Goal: Task Accomplishment & Management: Complete application form

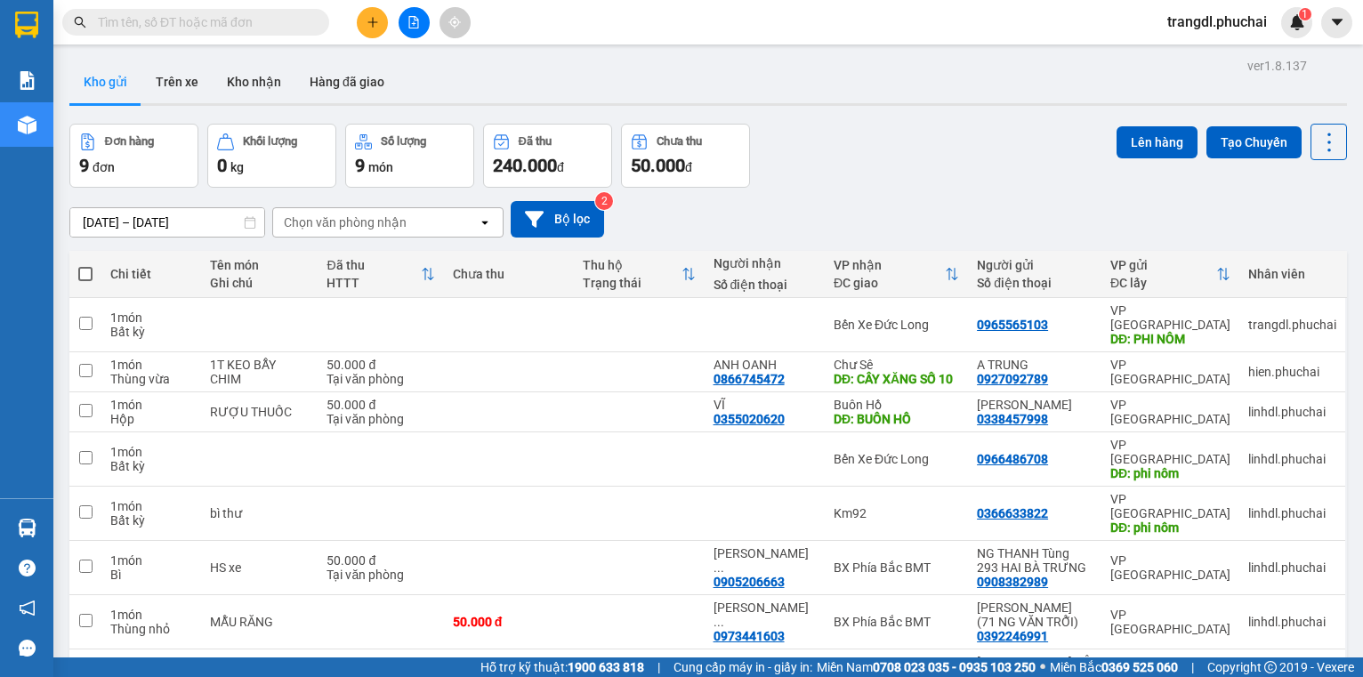
click at [412, 32] on button at bounding box center [414, 22] width 31 height 31
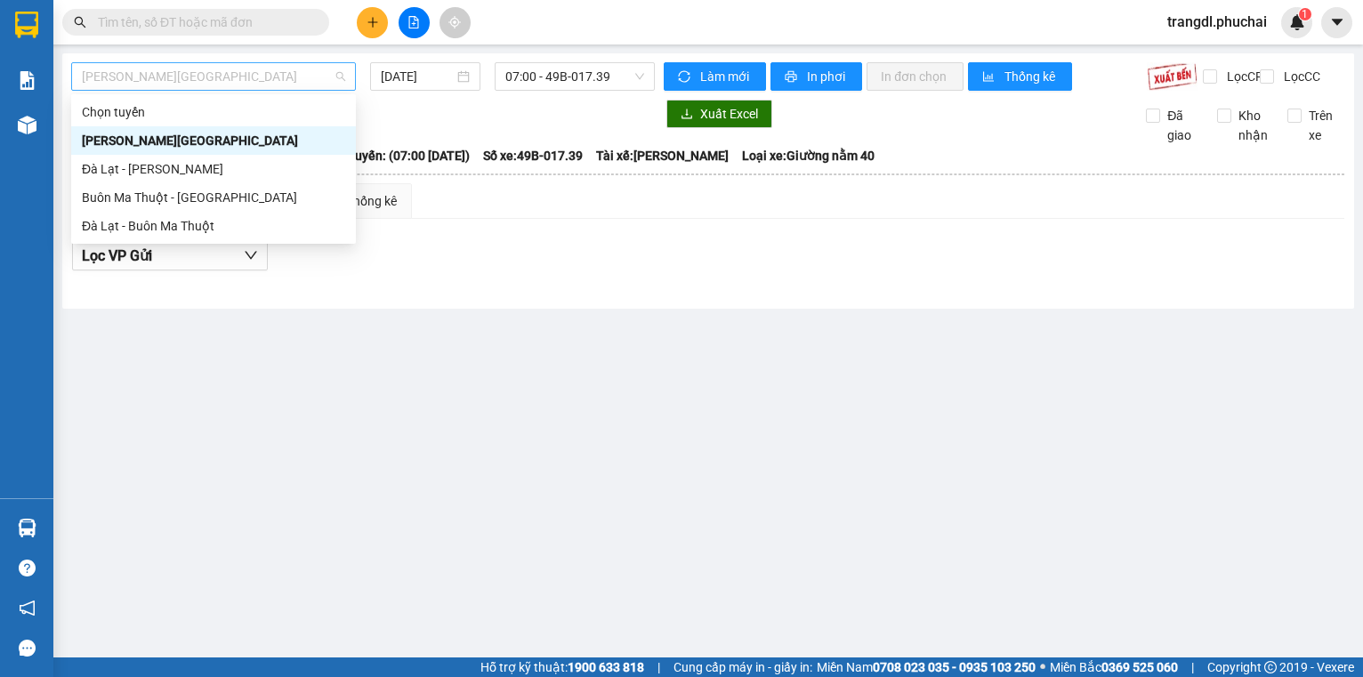
click at [208, 82] on span "[PERSON_NAME][GEOGRAPHIC_DATA]" at bounding box center [213, 76] width 263 height 27
click at [196, 174] on div "Đà Lạt - [PERSON_NAME]" at bounding box center [213, 169] width 263 height 20
type input "[DATE]"
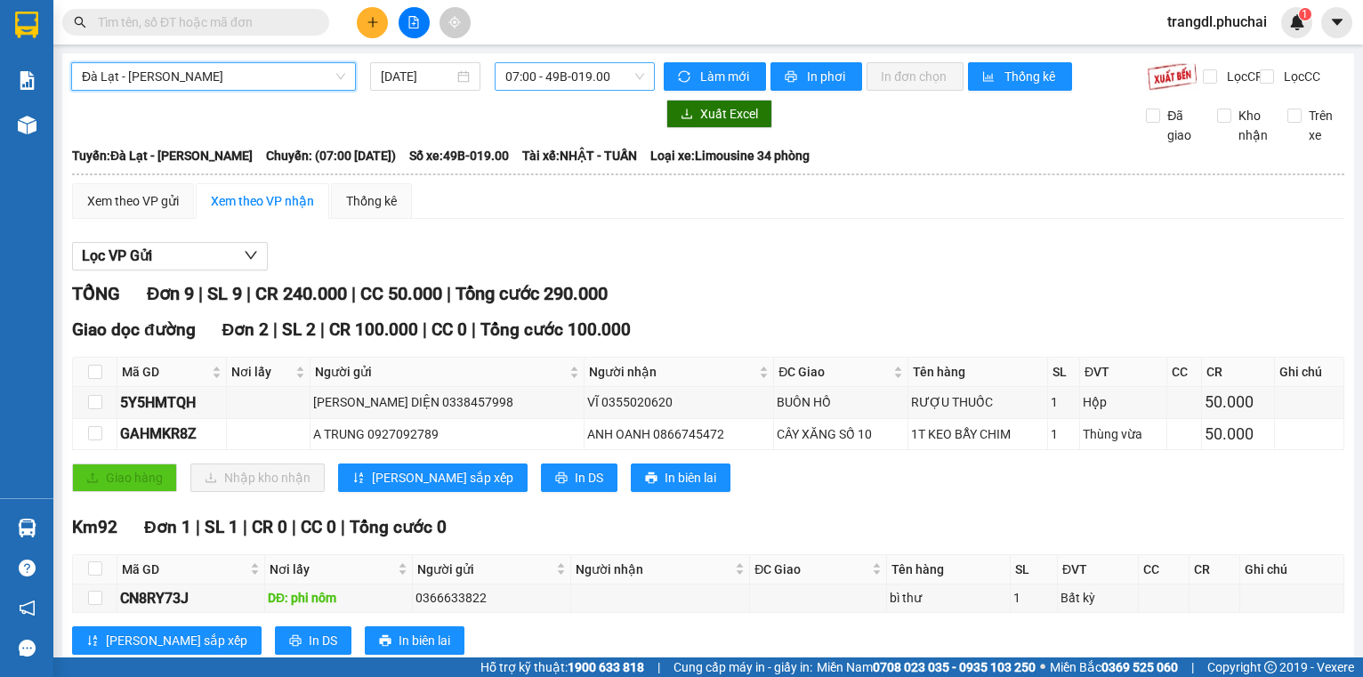
click at [528, 69] on span "07:00 - 49B-019.00" at bounding box center [574, 76] width 139 height 27
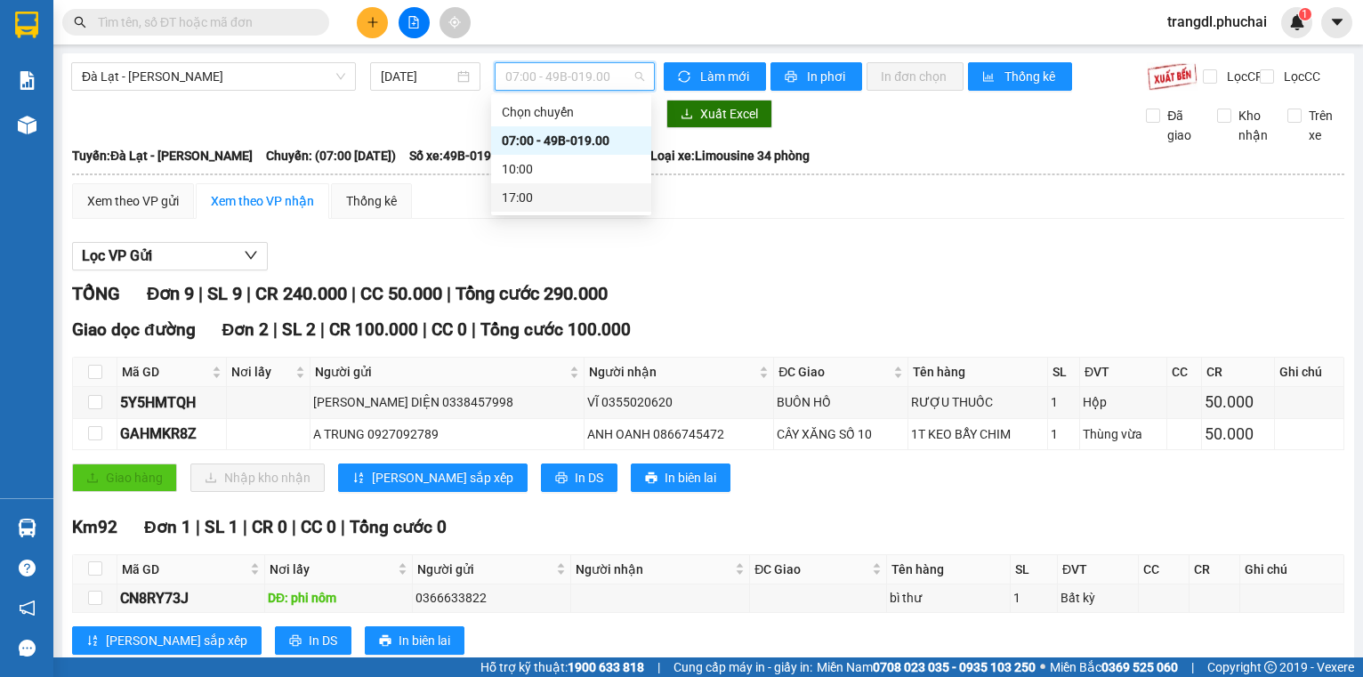
click at [686, 271] on div "Lọc VP Gửi" at bounding box center [708, 256] width 1272 height 29
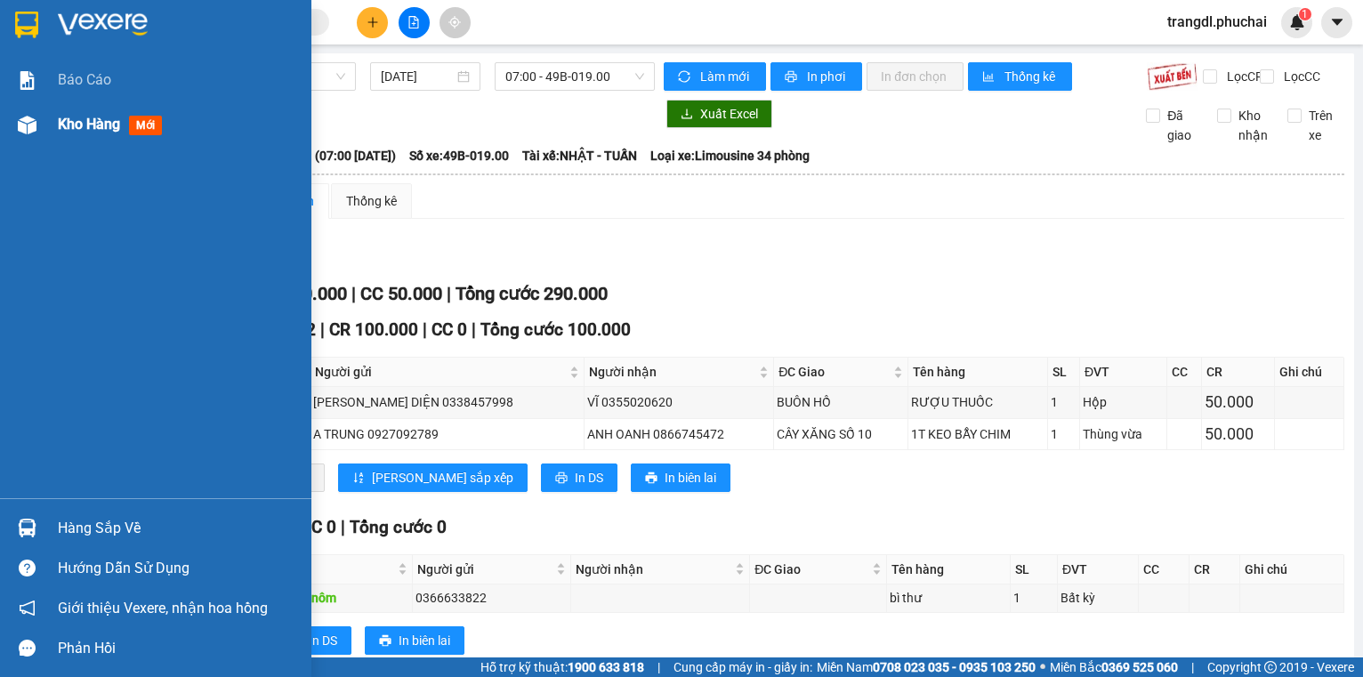
click at [36, 123] on div at bounding box center [27, 124] width 31 height 31
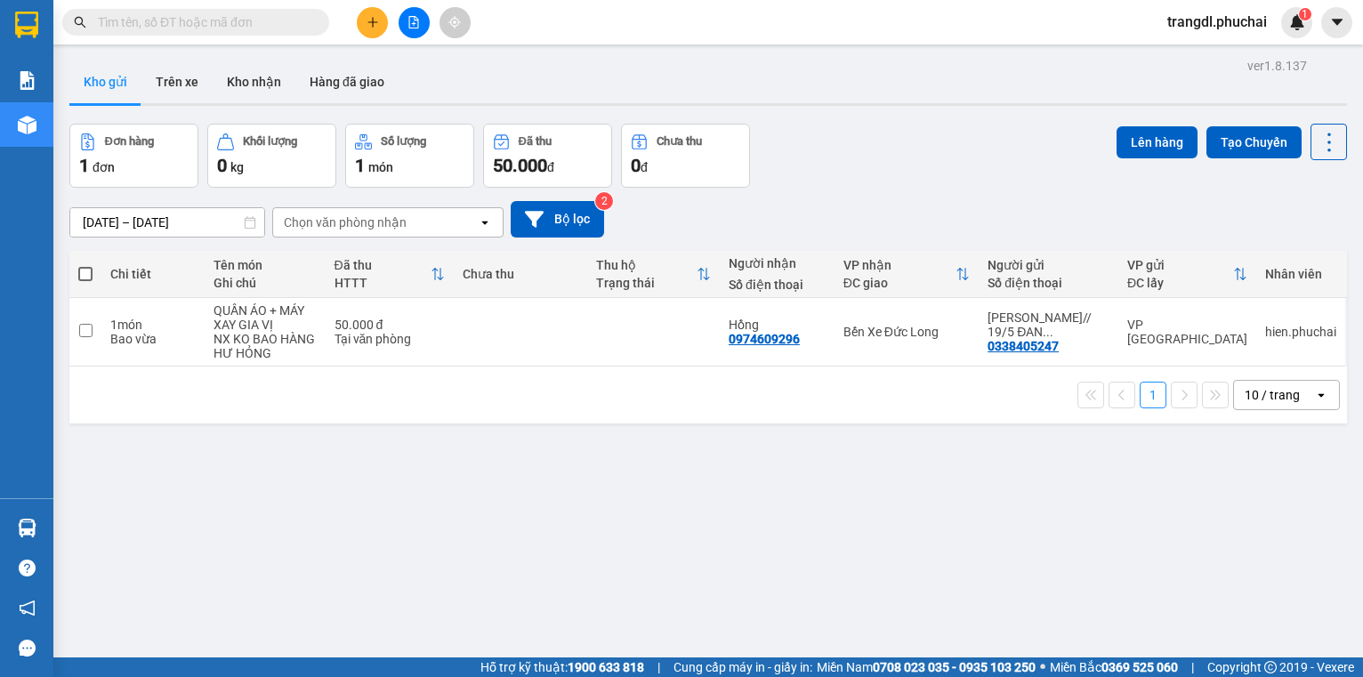
paste input "0349776133"
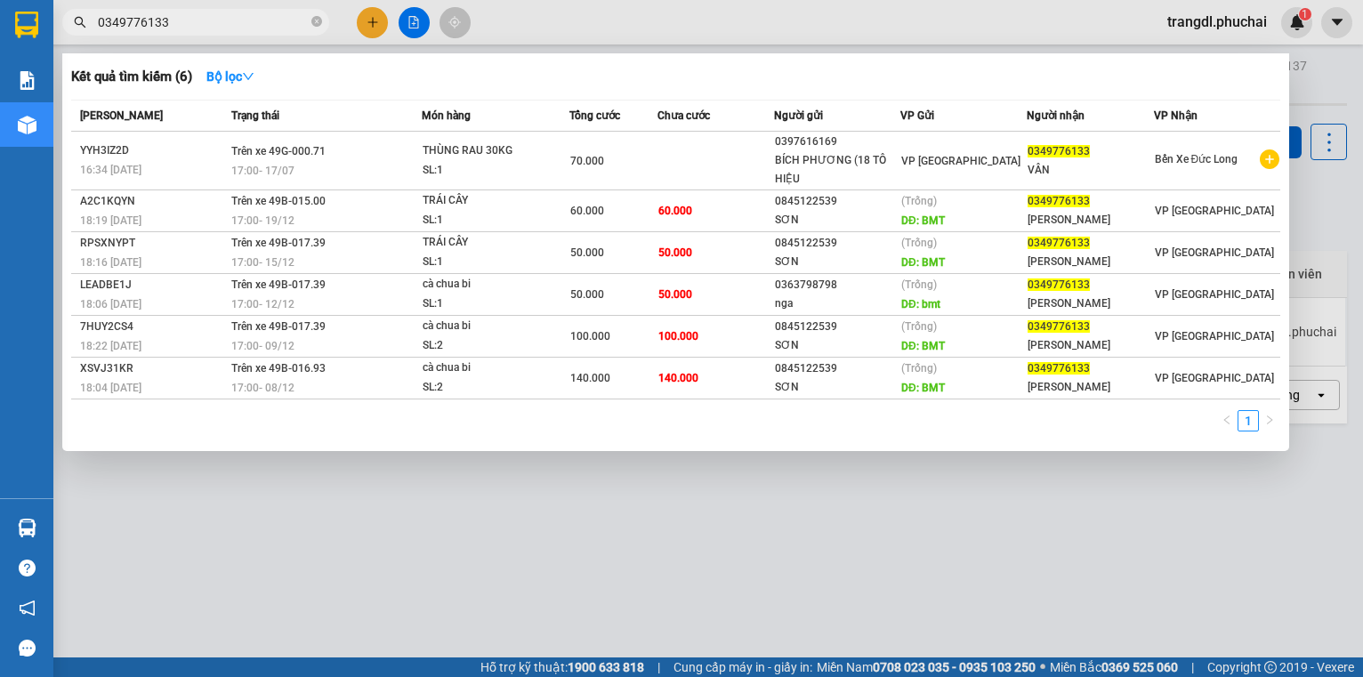
type input "0349776133"
click at [367, 20] on div at bounding box center [681, 338] width 1363 height 677
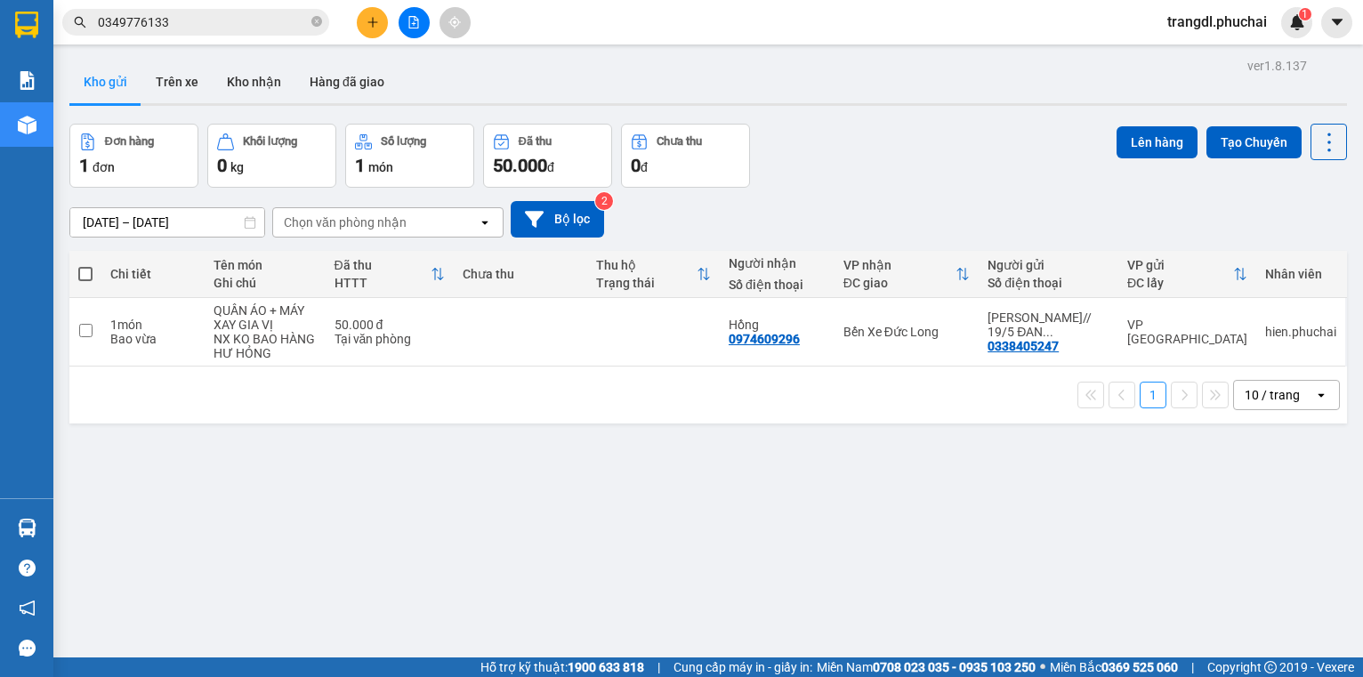
click at [379, 18] on button at bounding box center [372, 22] width 31 height 31
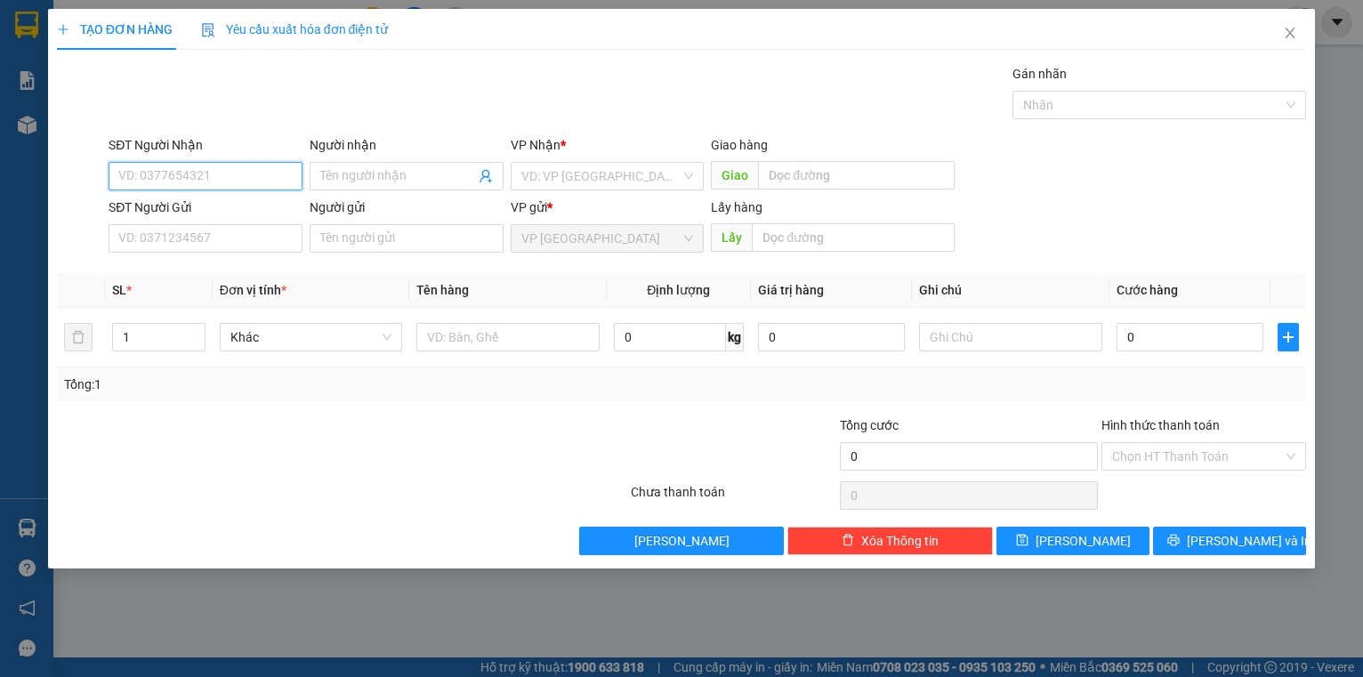
click at [252, 166] on input "SĐT Người Nhận" at bounding box center [206, 176] width 194 height 28
type input "0945821779"
click at [207, 210] on div "0945821779 - Ni" at bounding box center [205, 211] width 173 height 20
type input "Ni"
type input "50.000"
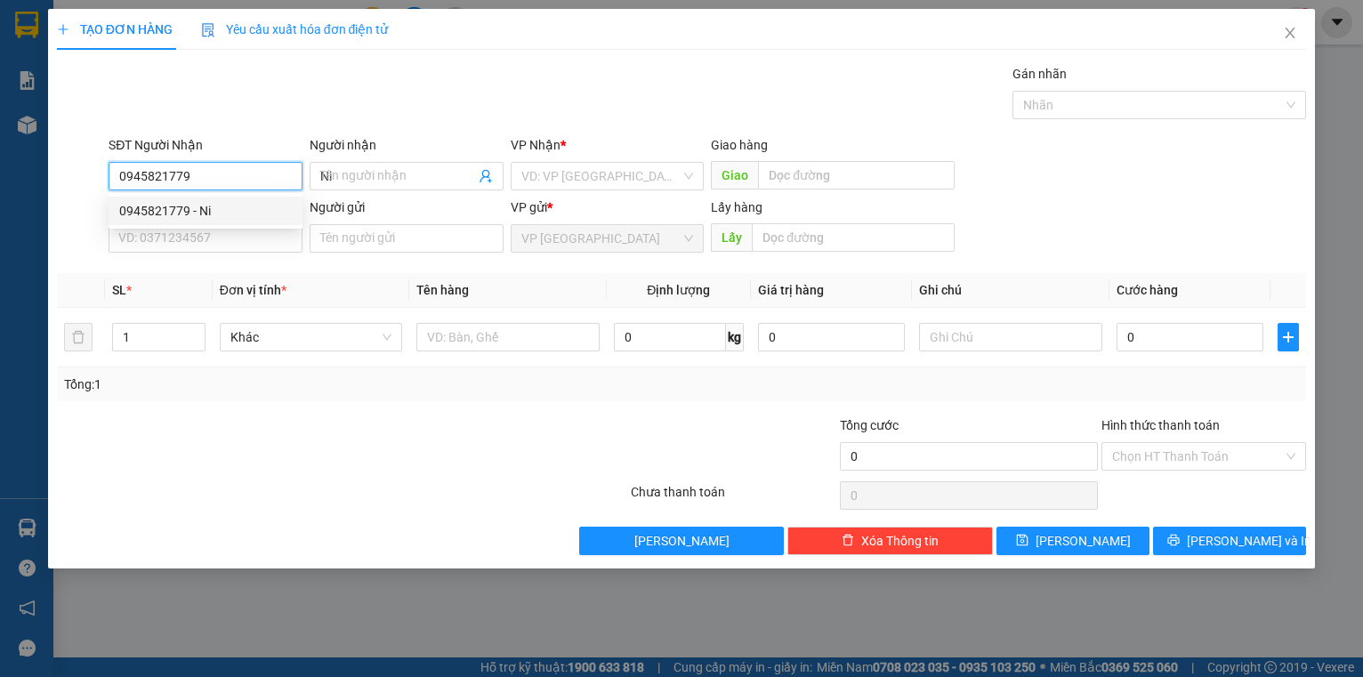
type input "50.000"
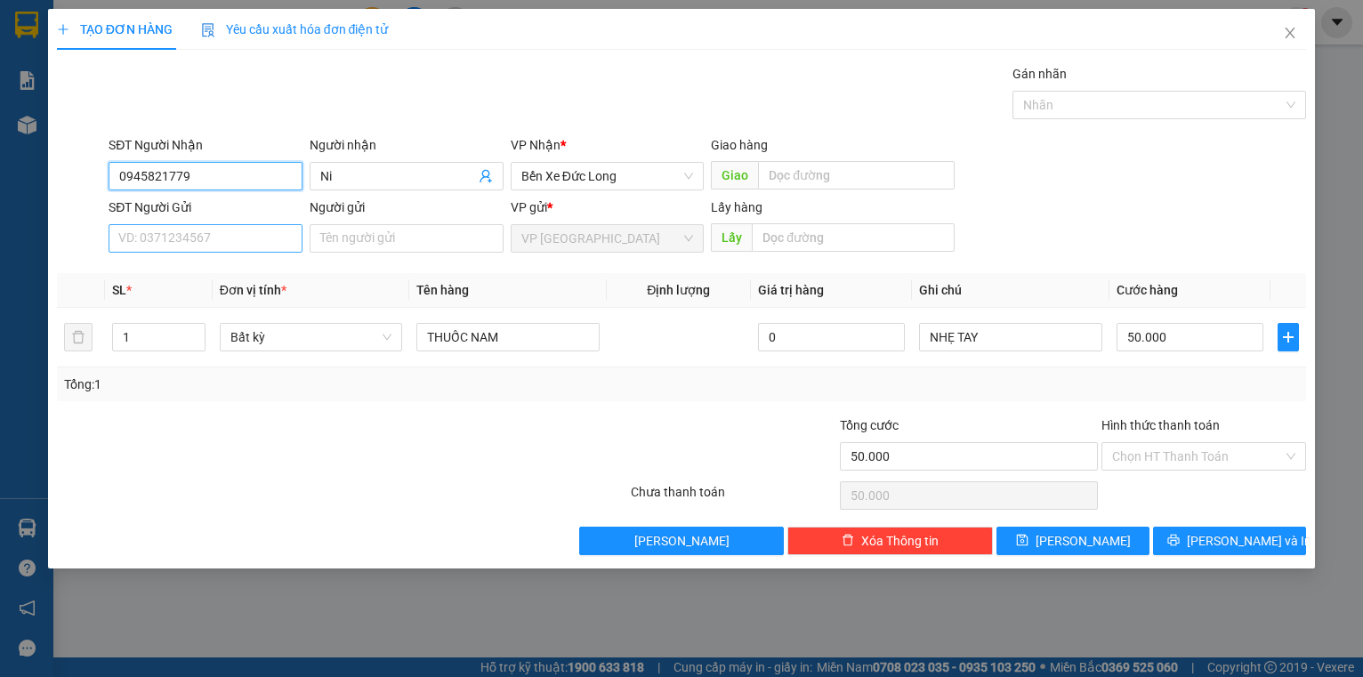
type input "0945821779"
click at [246, 238] on input "SĐT Người Gửi" at bounding box center [206, 238] width 194 height 28
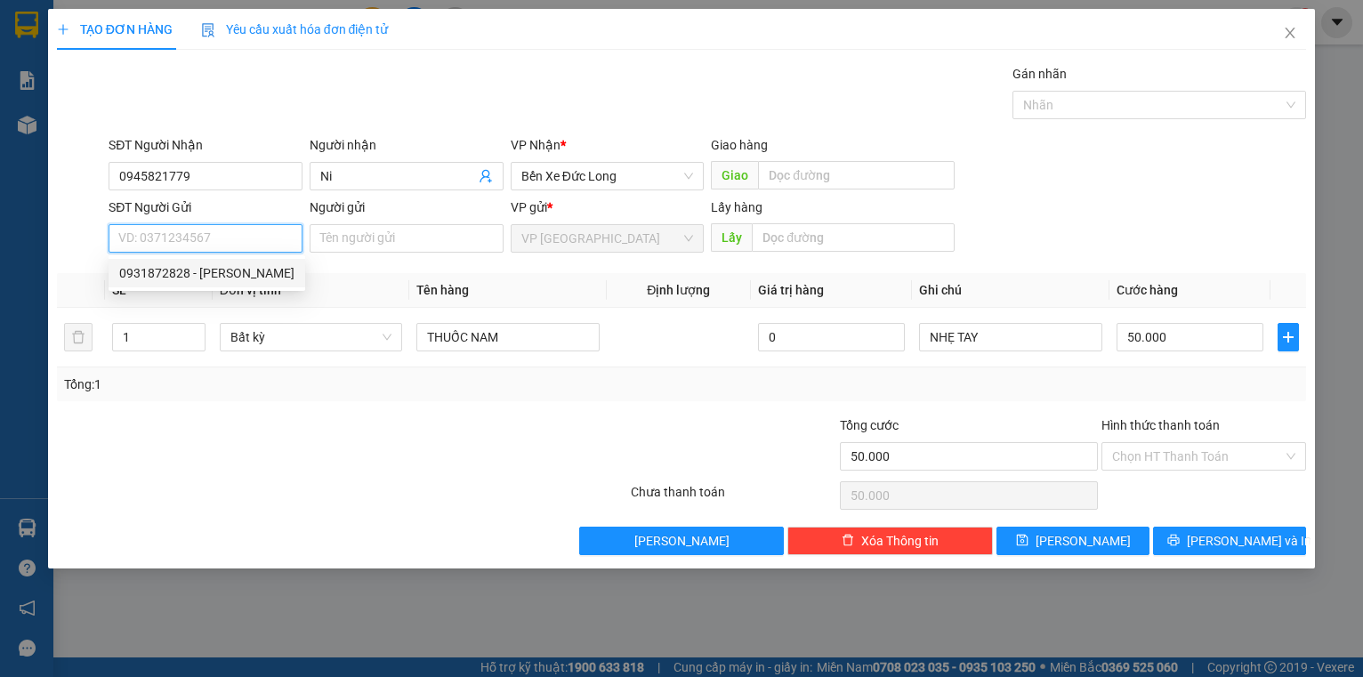
click at [204, 278] on div "0931872828 - [PERSON_NAME]" at bounding box center [206, 273] width 175 height 20
type input "0931872828"
type input "Quang"
type input "BX"
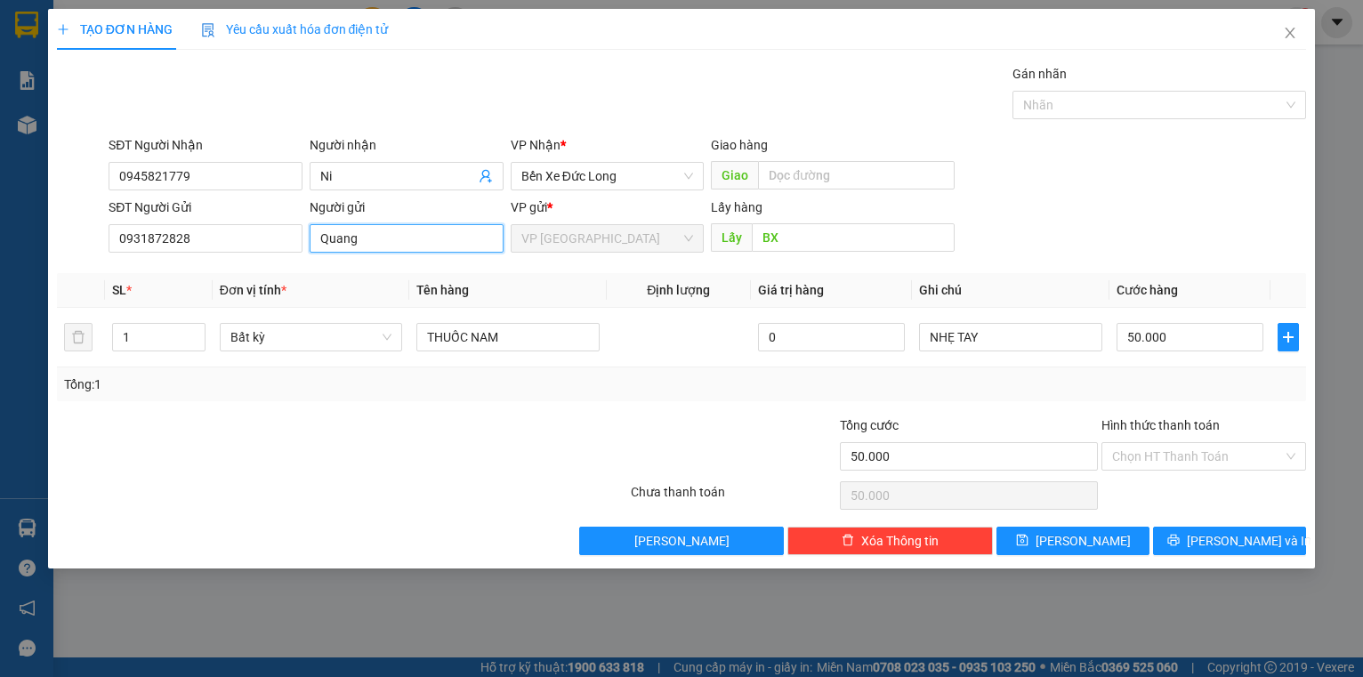
click at [317, 244] on input "Quang" at bounding box center [407, 238] width 194 height 28
drag, startPoint x: 434, startPoint y: 240, endPoint x: 495, endPoint y: 253, distance: 61.8
click at [495, 253] on div "Người gửi [PERSON_NAME]" at bounding box center [407, 229] width 194 height 62
type input "[PERSON_NAME] ( 6 [PERSON_NAME] )"
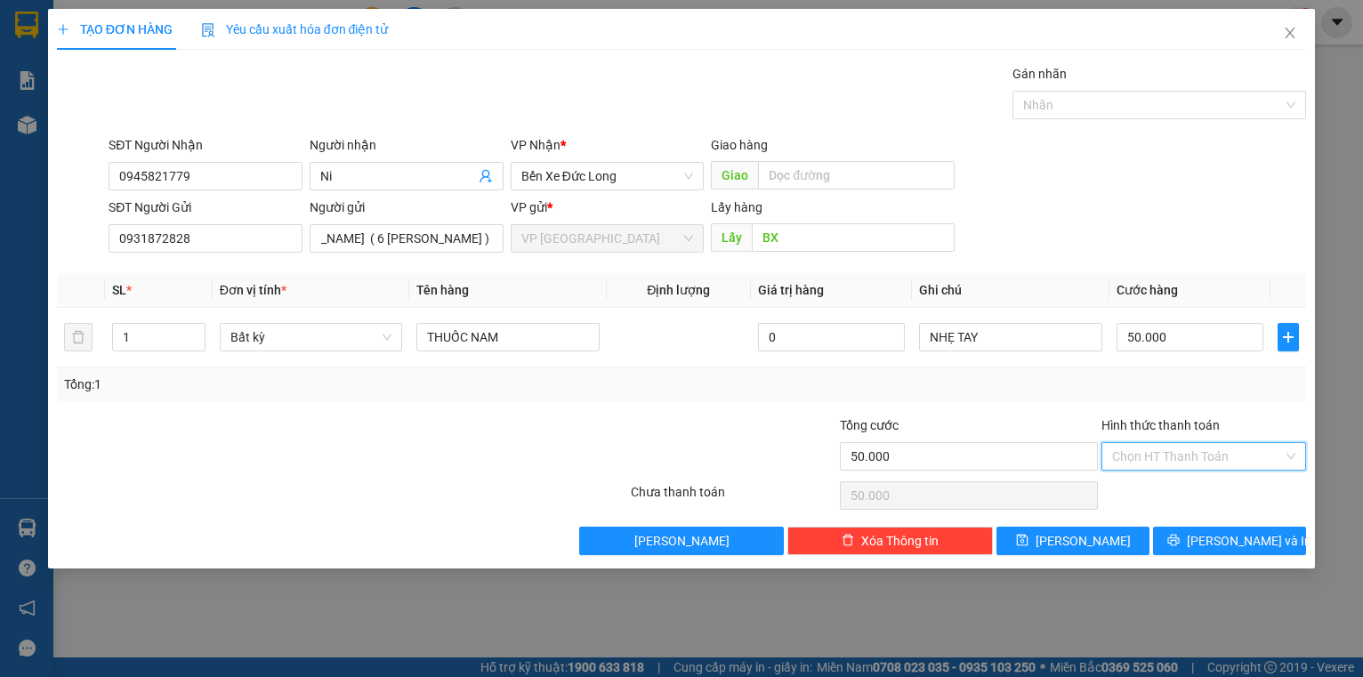
click at [1161, 458] on input "Hình thức thanh toán" at bounding box center [1198, 456] width 172 height 27
click at [1180, 496] on div "Tại văn phòng" at bounding box center [1204, 491] width 184 height 20
type input "0"
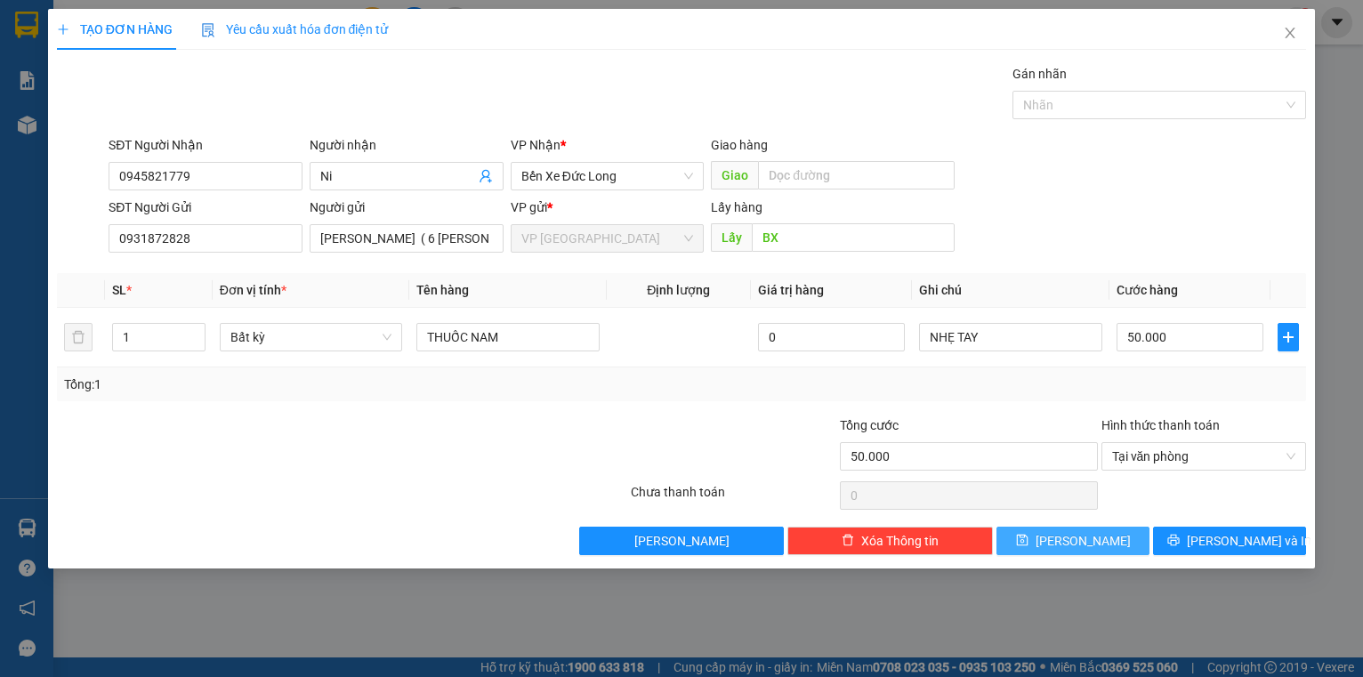
drag, startPoint x: 1102, startPoint y: 541, endPoint x: 982, endPoint y: 486, distance: 132.2
click at [1102, 541] on button "[PERSON_NAME]" at bounding box center [1072, 541] width 153 height 28
type input "0"
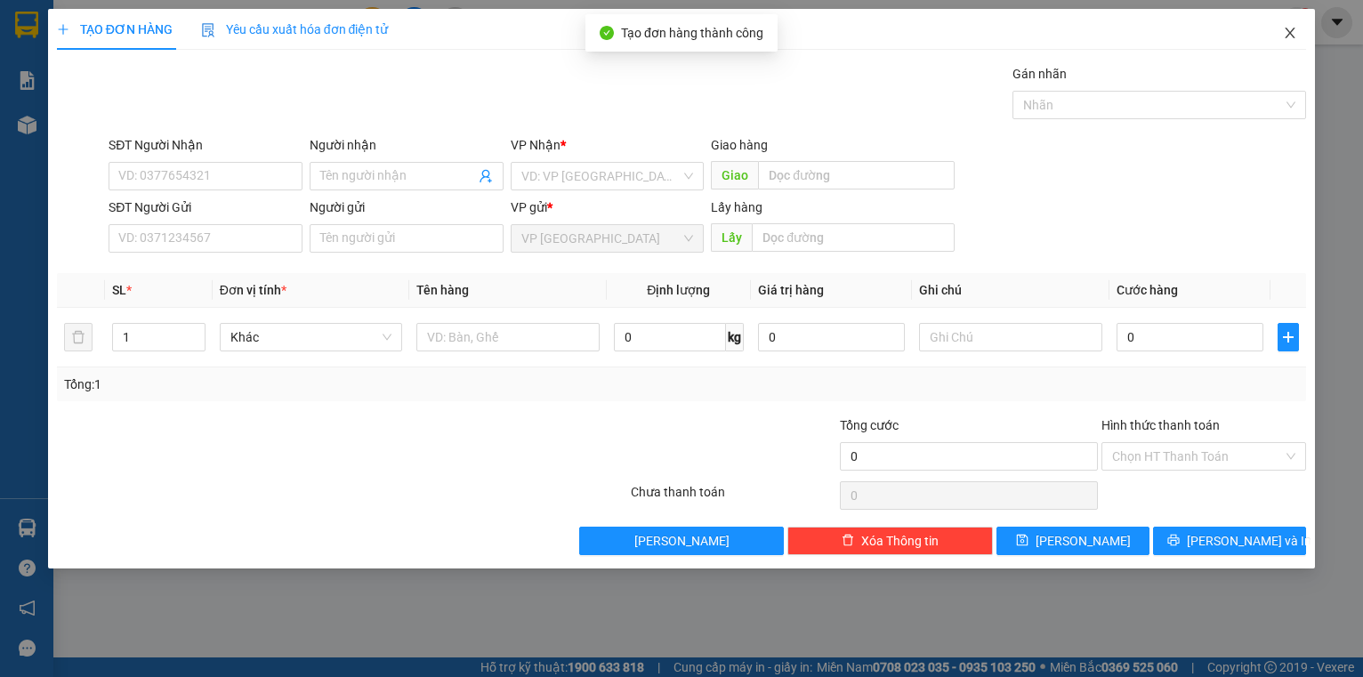
click at [1283, 36] on icon "close" at bounding box center [1290, 33] width 14 height 14
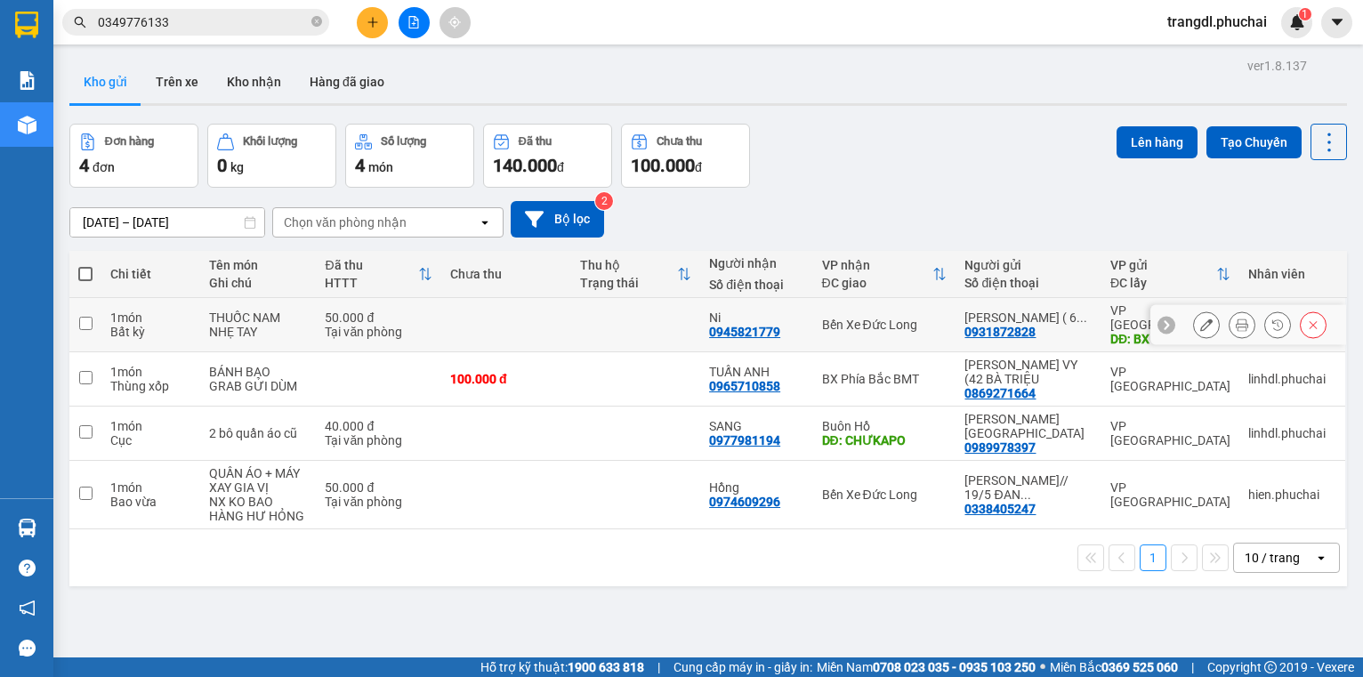
click at [1236, 329] on icon at bounding box center [1242, 325] width 12 height 12
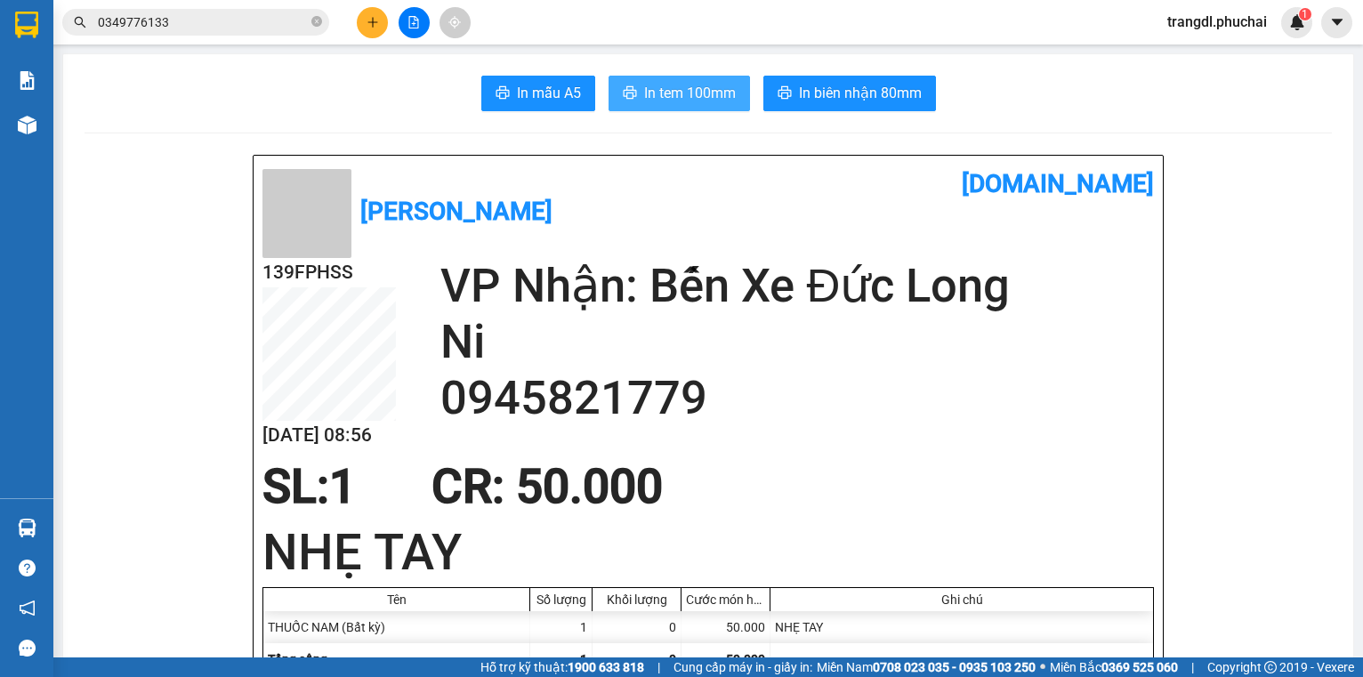
click at [630, 96] on icon "printer" at bounding box center [629, 92] width 13 height 12
drag, startPoint x: 792, startPoint y: 95, endPoint x: 679, endPoint y: 109, distance: 113.9
click at [791, 95] on button "In biên nhận 80mm" at bounding box center [849, 94] width 173 height 36
